Goal: Task Accomplishment & Management: Use online tool/utility

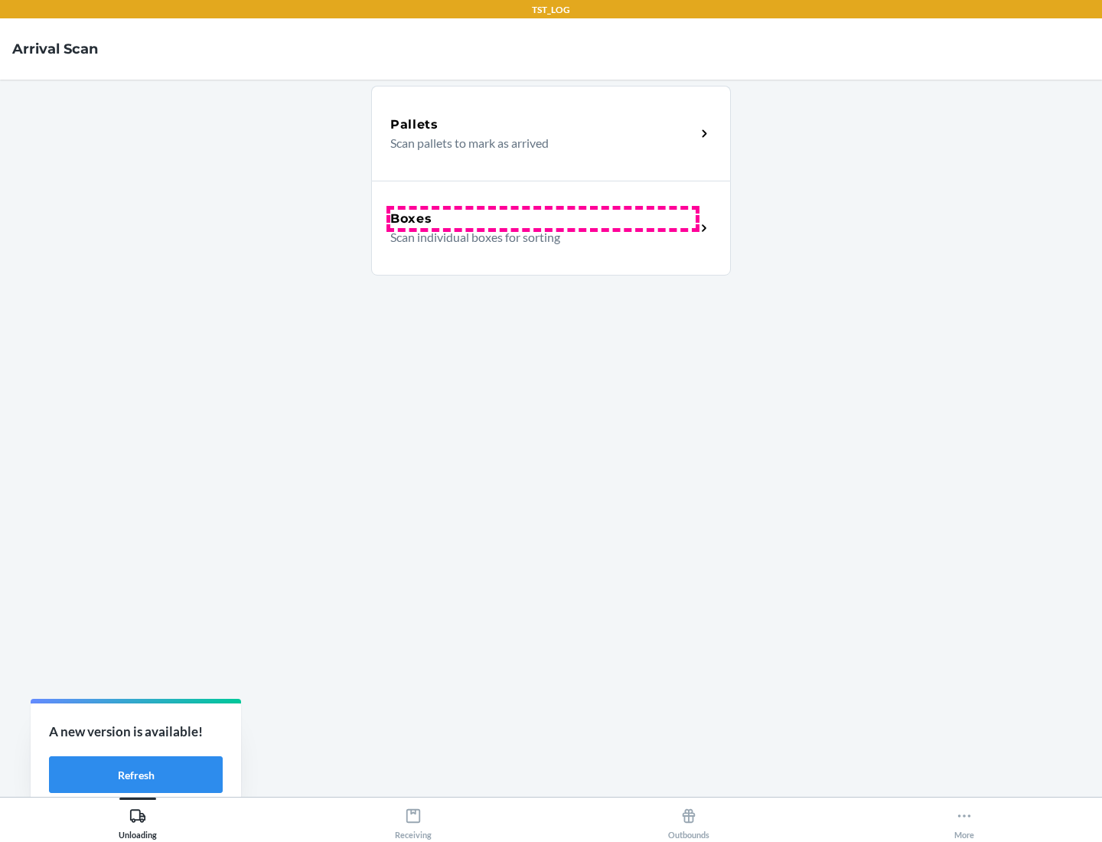
click at [543, 219] on div "Boxes" at bounding box center [542, 219] width 305 height 18
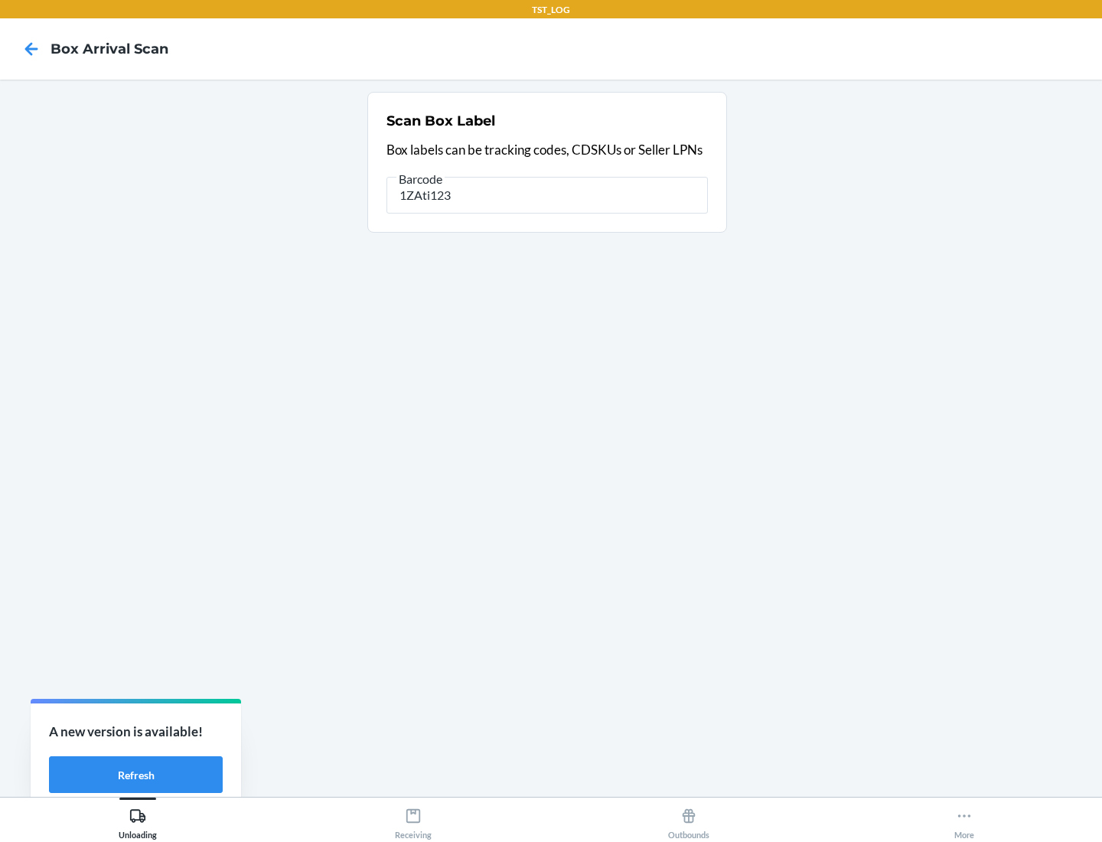
type input "1ZAti123"
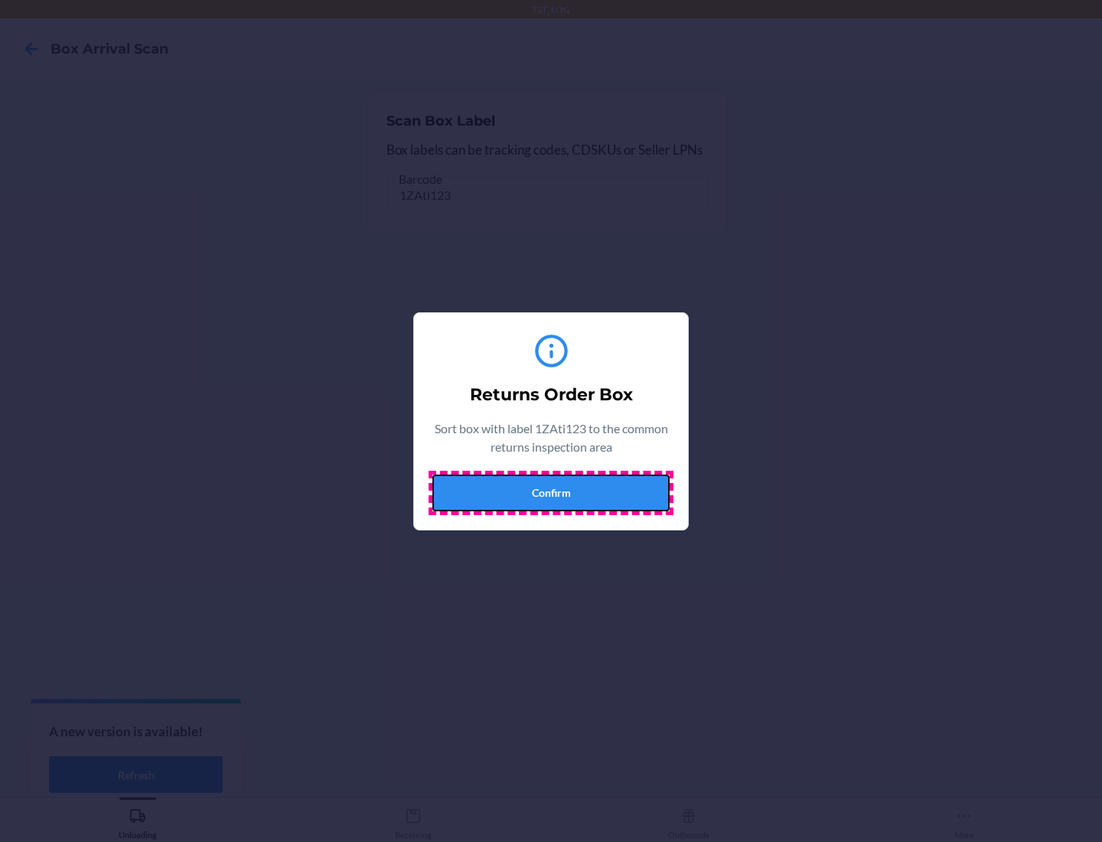
click at [551, 492] on button "Confirm" at bounding box center [551, 493] width 237 height 37
